Goal: Navigation & Orientation: Understand site structure

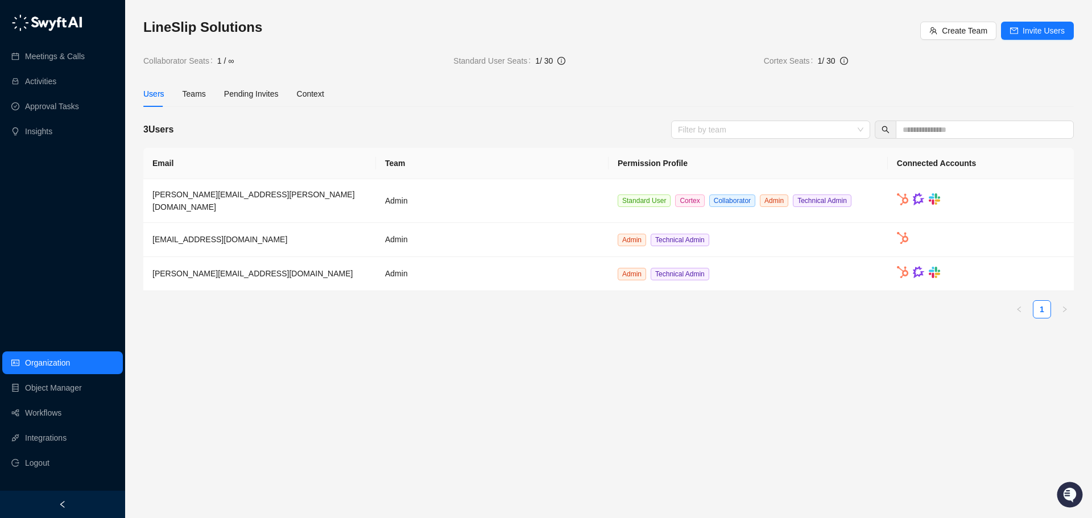
click at [557, 35] on h3 "LineSlip Solutions" at bounding box center [531, 27] width 777 height 18
click at [517, 109] on div "LineSlip Solutions Create Team Invite Users Collaborator Seats 1 / ∞ Standard U…" at bounding box center [608, 172] width 930 height 309
click at [549, 77] on div "LineSlip Solutions Create Team Invite Users Collaborator Seats 1 / ∞ Standard U…" at bounding box center [608, 172] width 930 height 309
click at [330, 112] on div "LineSlip Solutions Create Team Invite Users Collaborator Seats 1 / ∞ Standard U…" at bounding box center [608, 172] width 930 height 309
click at [183, 93] on div "Teams" at bounding box center [194, 94] width 23 height 13
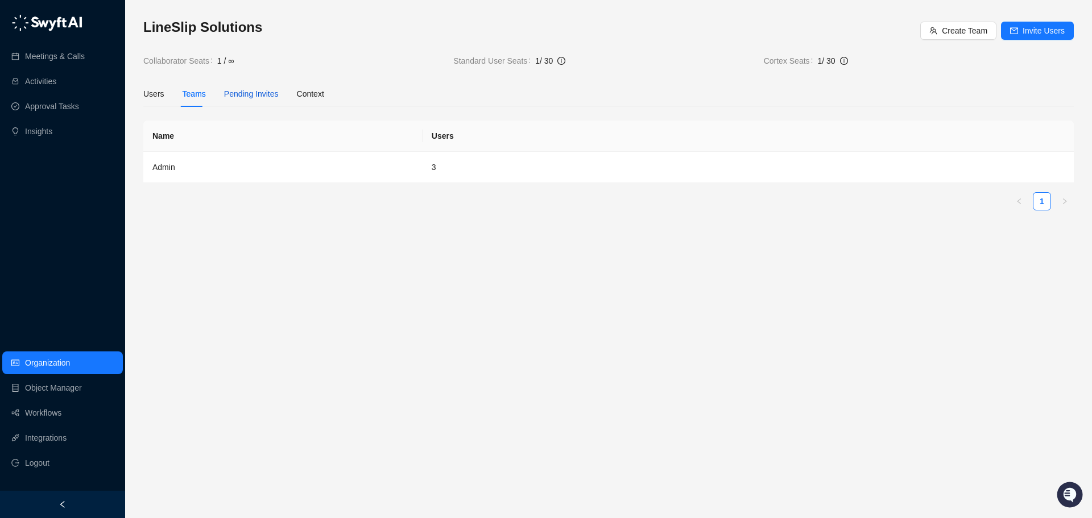
click at [243, 97] on span "Pending Invites" at bounding box center [251, 93] width 55 height 9
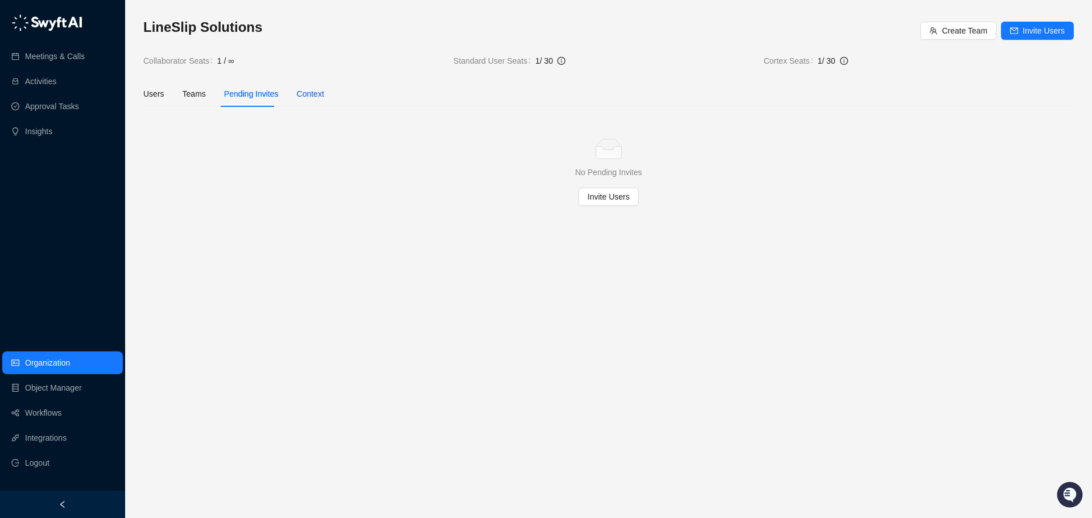
click at [311, 97] on div "Context" at bounding box center [310, 94] width 27 height 13
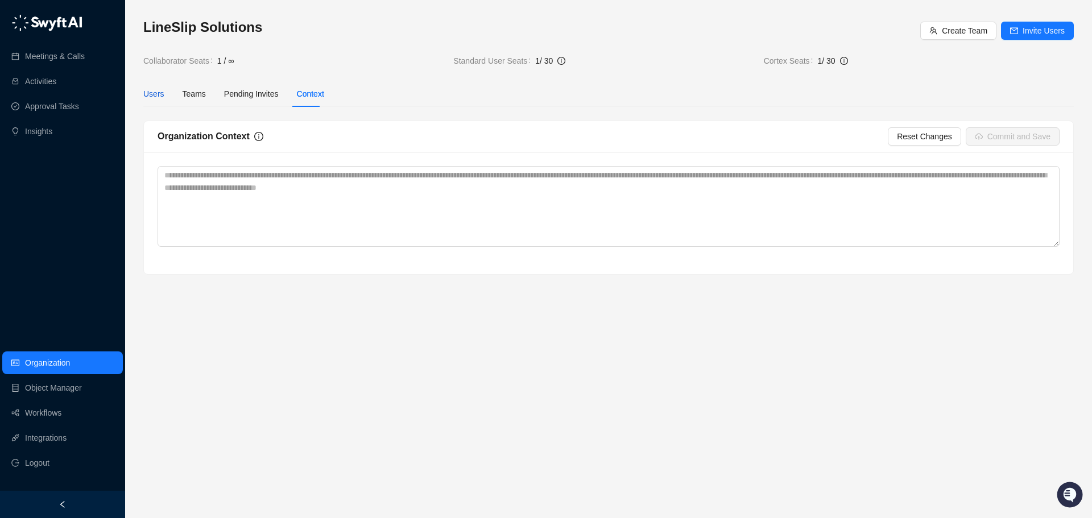
click at [149, 93] on div "Users" at bounding box center [153, 94] width 21 height 13
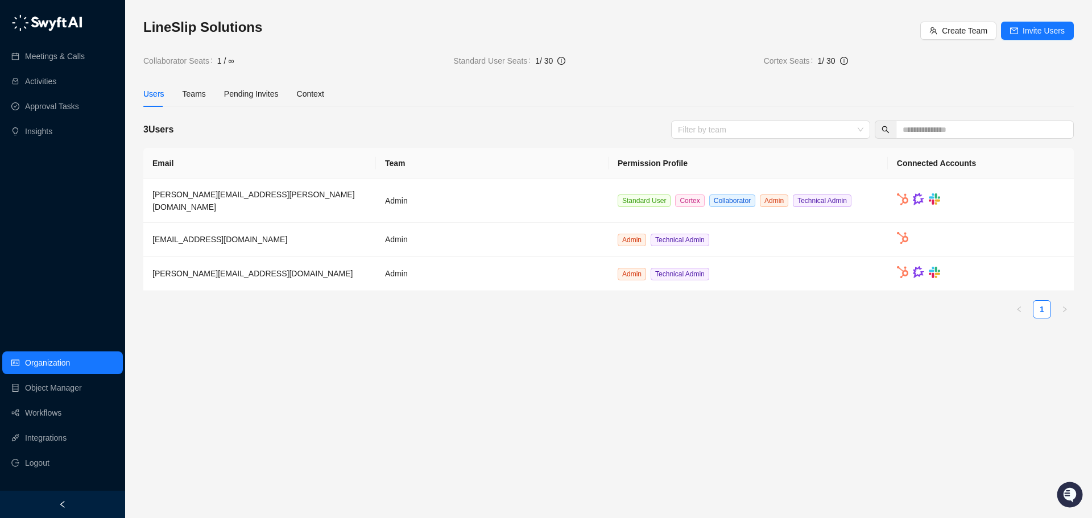
click at [299, 48] on div "LineSlip Solutions Create Team Invite Users Collaborator Seats 1 / ∞ Standard U…" at bounding box center [608, 42] width 930 height 49
click at [300, 87] on div "Context" at bounding box center [310, 94] width 27 height 26
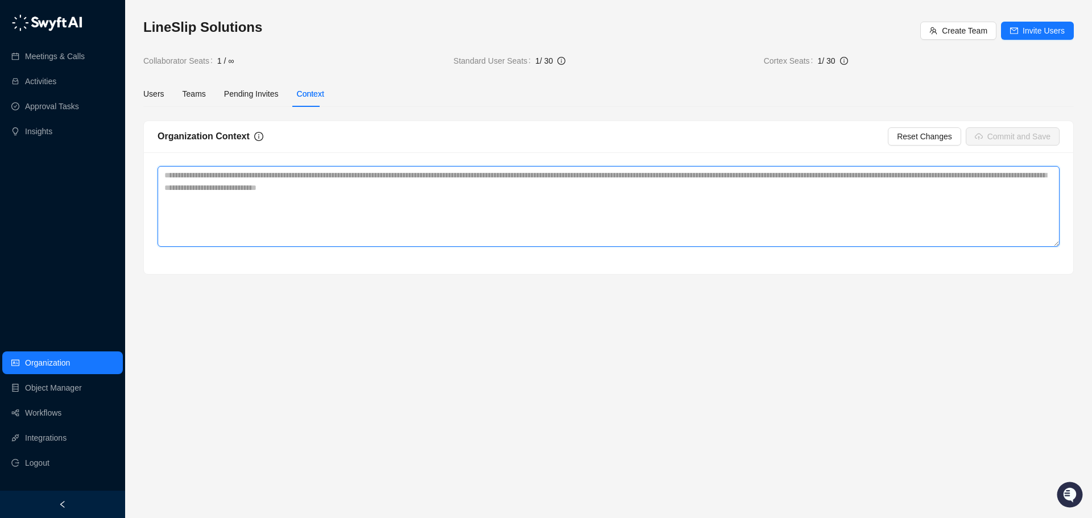
click at [672, 202] on textarea at bounding box center [609, 206] width 902 height 81
click at [651, 191] on textarea at bounding box center [609, 206] width 902 height 81
click at [217, 185] on textarea at bounding box center [609, 206] width 902 height 81
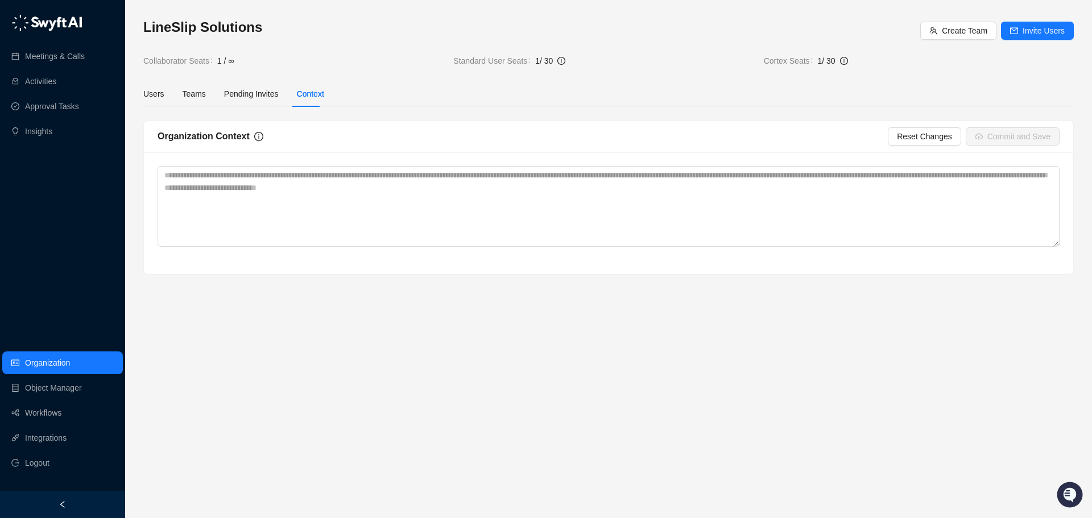
click at [606, 51] on div "LineSlip Solutions Create Team Invite Users Collaborator Seats 1 / ∞ Standard U…" at bounding box center [608, 42] width 930 height 49
click at [54, 385] on link "Object Manager" at bounding box center [53, 387] width 57 height 23
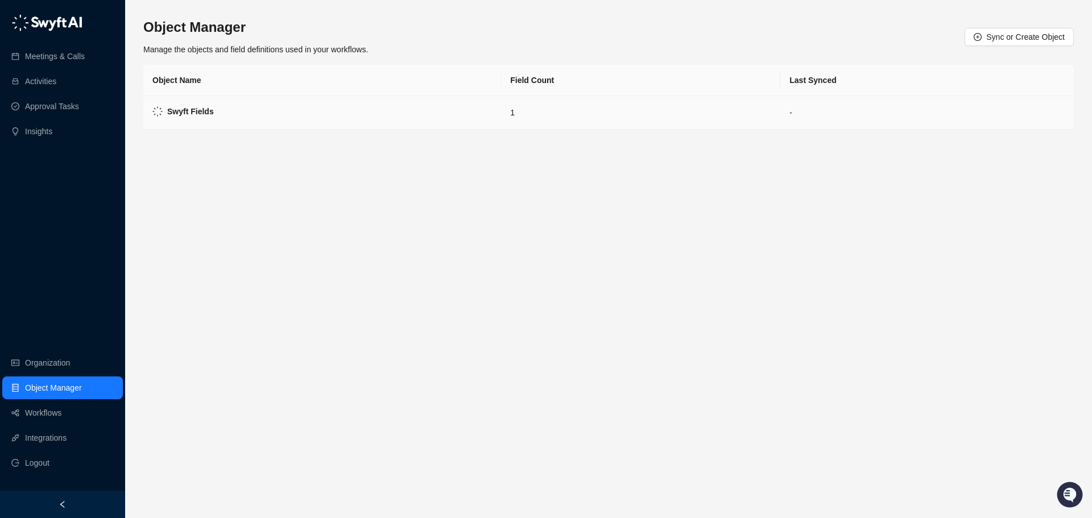
click at [214, 110] on td "Swyft Fields" at bounding box center [322, 113] width 358 height 34
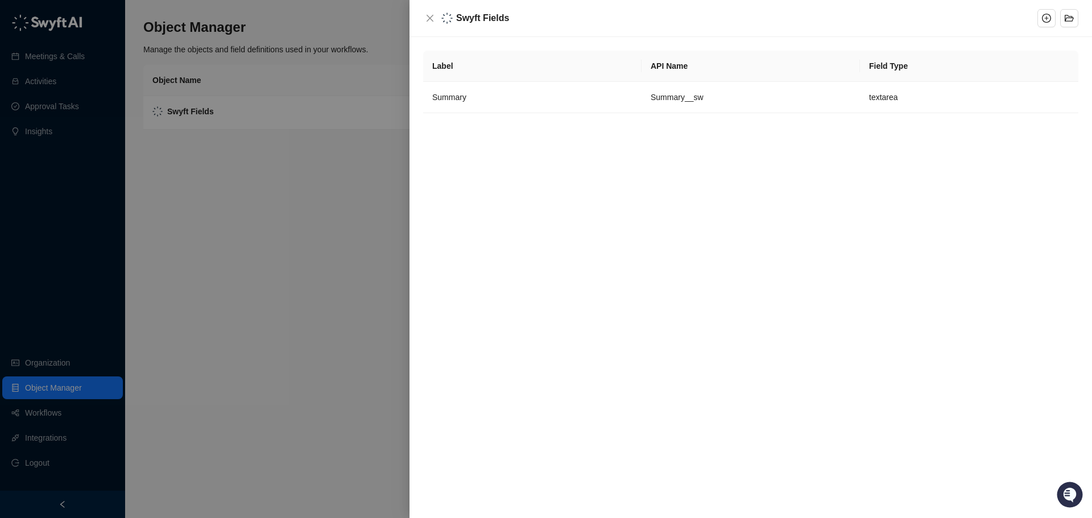
click at [421, 17] on div "Swyft Fields" at bounding box center [750, 18] width 682 height 37
click at [428, 18] on icon "close" at bounding box center [429, 18] width 9 height 9
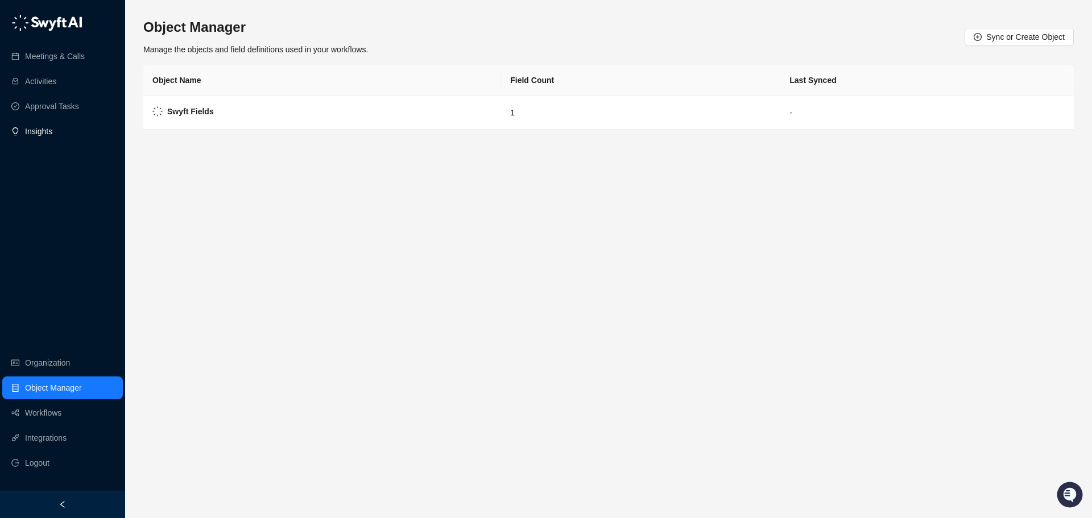
click at [52, 132] on link "Insights" at bounding box center [38, 131] width 27 height 23
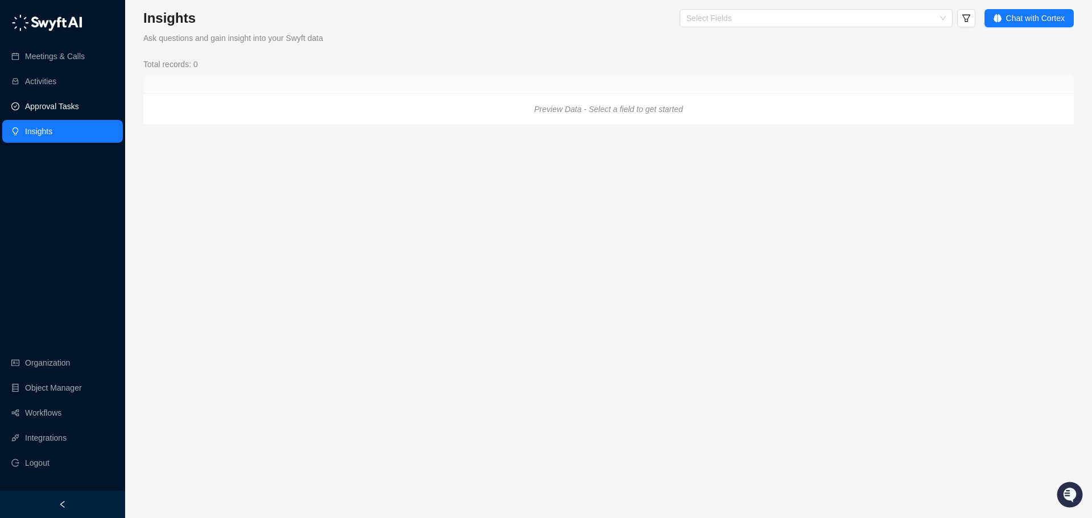
click at [48, 113] on link "Approval Tasks" at bounding box center [52, 106] width 54 height 23
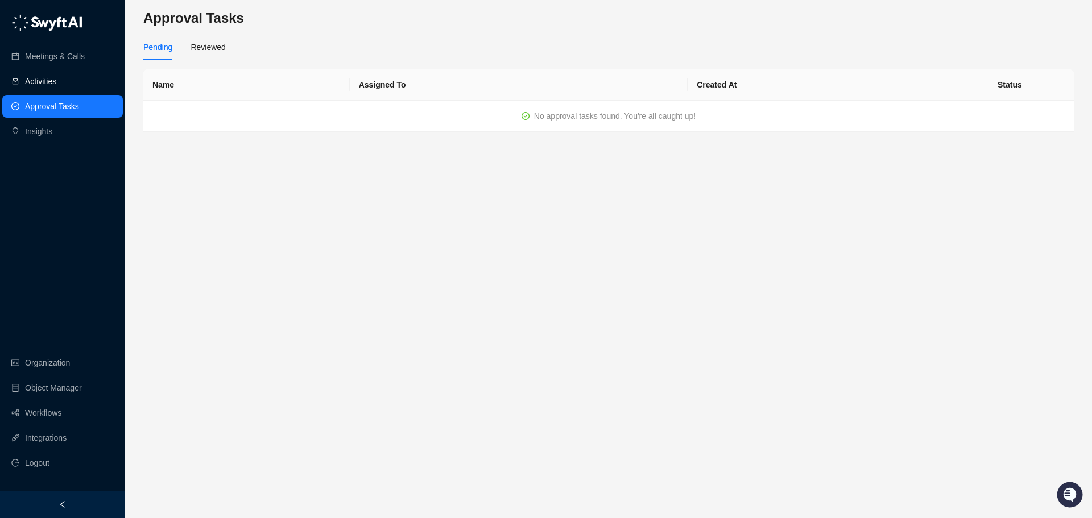
click at [54, 79] on link "Activities" at bounding box center [40, 81] width 31 height 23
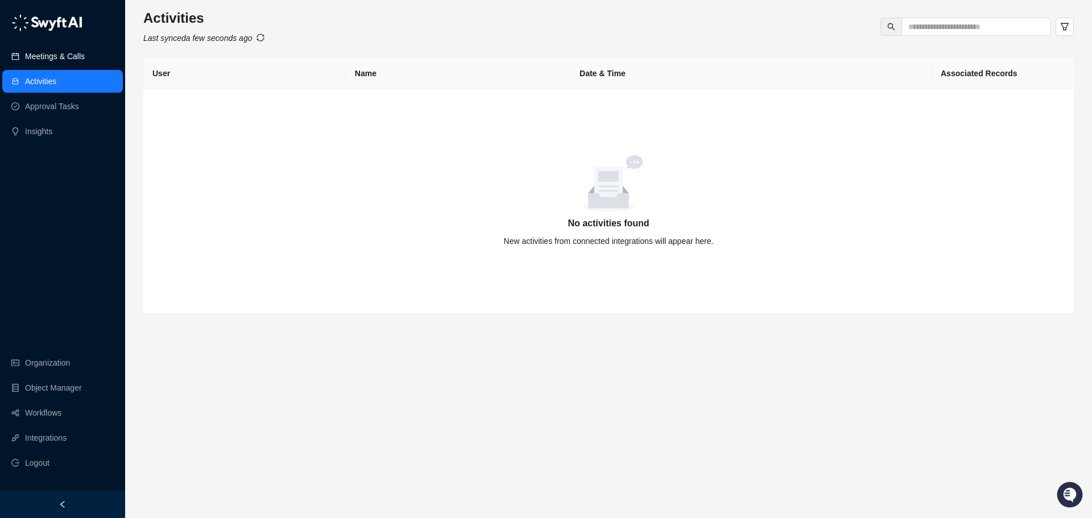
click at [32, 57] on link "Meetings & Calls" at bounding box center [55, 56] width 60 height 23
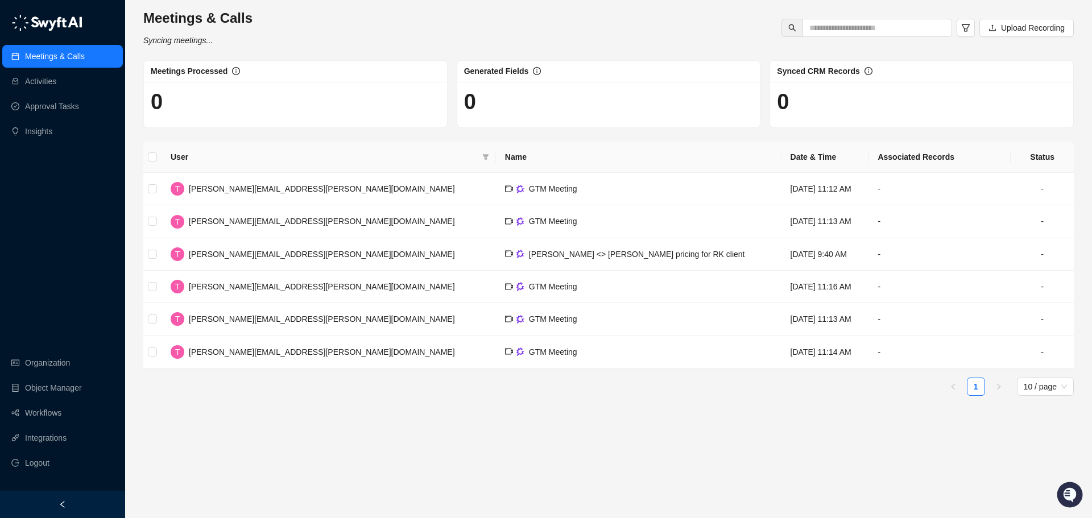
click at [304, 48] on div "Meetings & Calls Syncing meetings... Upload Recording Meetings Processed 0 Gene…" at bounding box center [608, 207] width 930 height 396
click at [669, 25] on div "Meetings & Calls Syncing meetings... Upload Recording" at bounding box center [608, 28] width 937 height 38
click at [30, 81] on link "Activities" at bounding box center [40, 81] width 31 height 23
